Goal: Complete application form

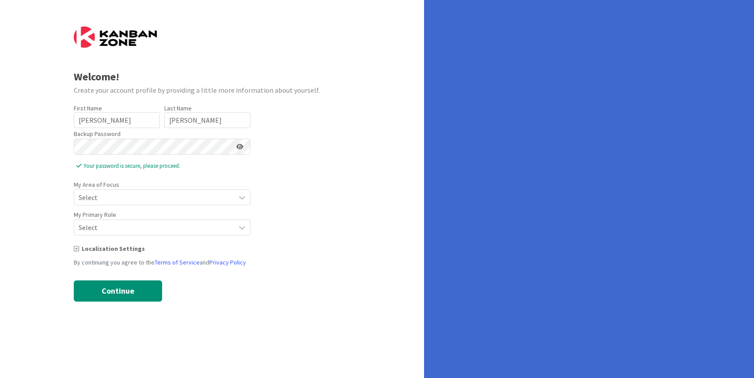
click at [239, 144] on icon at bounding box center [239, 147] width 7 height 6
click at [328, 202] on form "Welcome! Create your account profile by providing a little more information abo…" at bounding box center [212, 164] width 277 height 275
click at [242, 201] on icon at bounding box center [242, 197] width 7 height 7
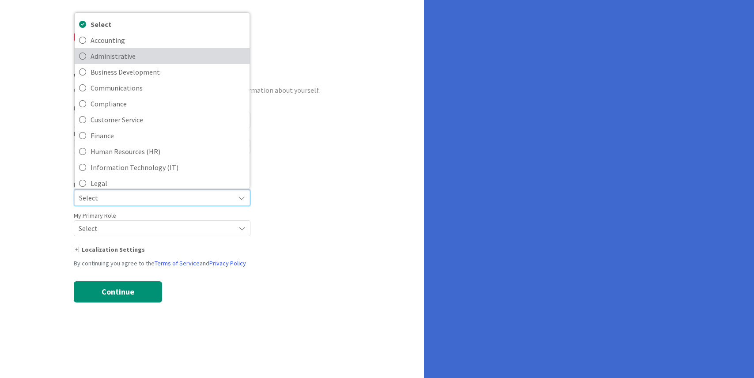
click at [163, 60] on span "Administrative" at bounding box center [168, 55] width 155 height 13
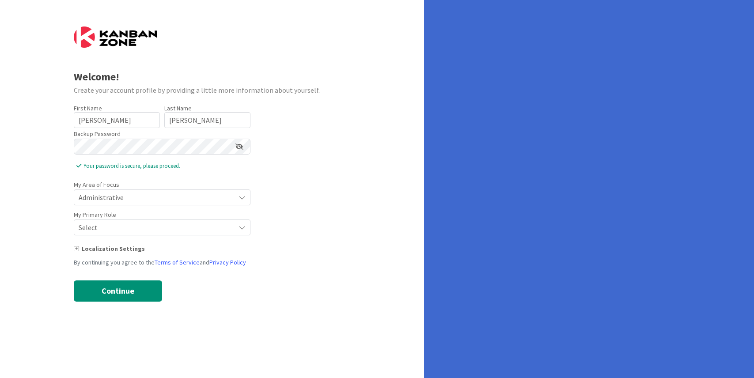
click at [127, 204] on span "Select" at bounding box center [155, 197] width 152 height 12
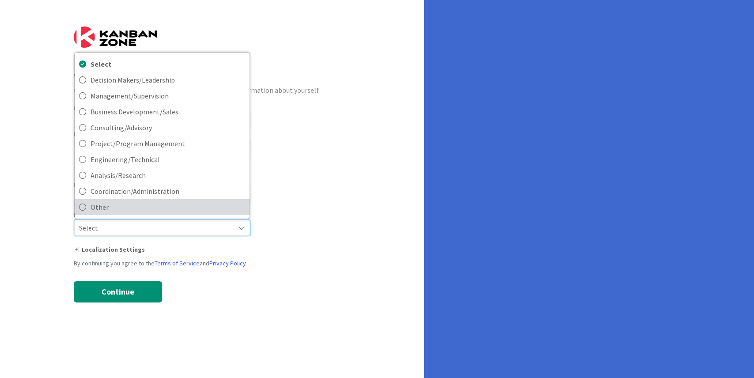
click at [180, 201] on span "Other" at bounding box center [168, 207] width 155 height 13
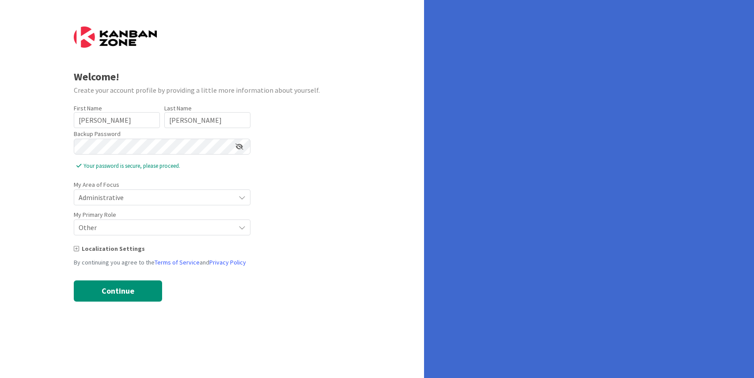
click at [51, 199] on div "Welcome! Create your account profile by providing a little more information abo…" at bounding box center [212, 189] width 424 height 378
click at [125, 282] on button "Continue" at bounding box center [118, 291] width 88 height 21
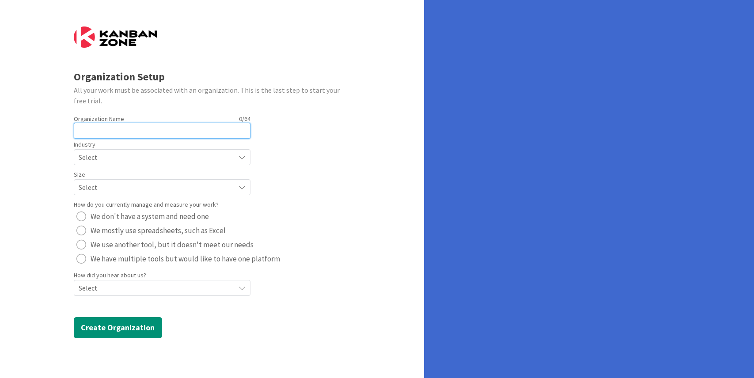
click at [127, 133] on input "text" at bounding box center [162, 131] width 177 height 16
type input "Nativity Prep Academy"
click at [130, 154] on span "Select" at bounding box center [155, 157] width 152 height 12
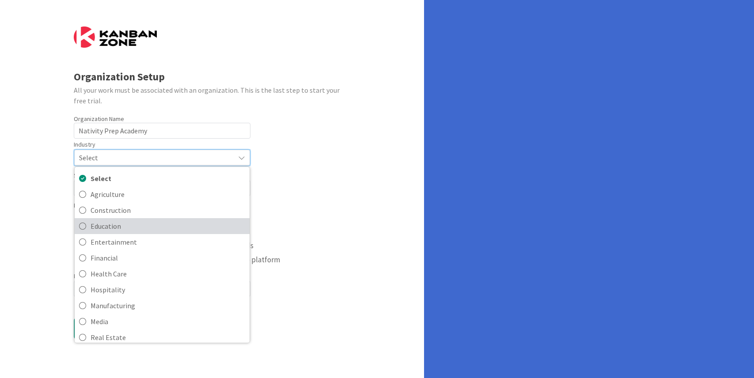
click at [143, 224] on span "Education" at bounding box center [168, 226] width 155 height 13
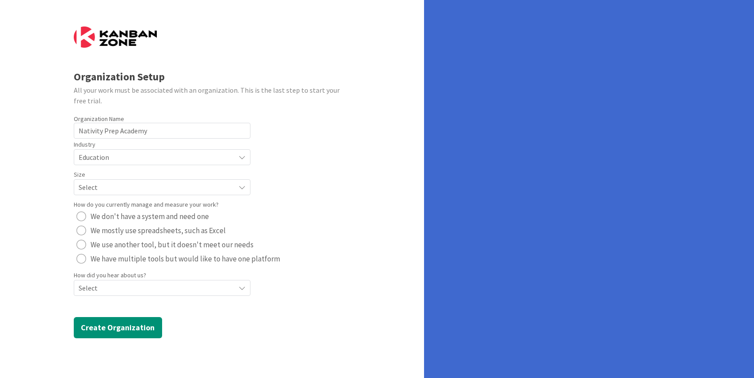
click at [149, 163] on span "Select" at bounding box center [155, 157] width 152 height 12
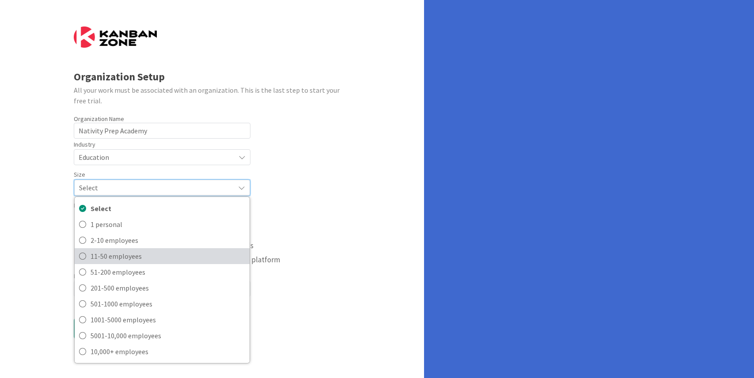
click at [142, 258] on span "11-50 employees" at bounding box center [168, 256] width 155 height 13
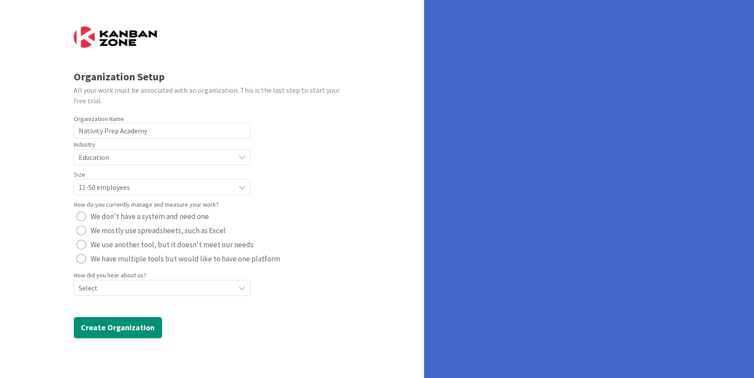
click at [57, 223] on div "Organization Setup All your work must be associated with an organization. This …" at bounding box center [212, 189] width 424 height 378
click at [129, 163] on span "Select" at bounding box center [155, 157] width 152 height 12
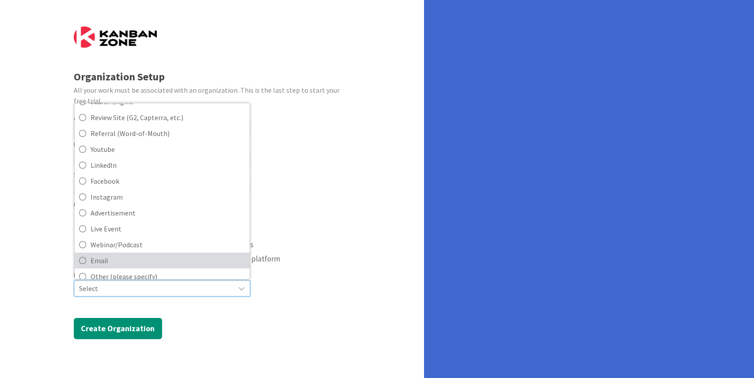
scroll to position [38, 0]
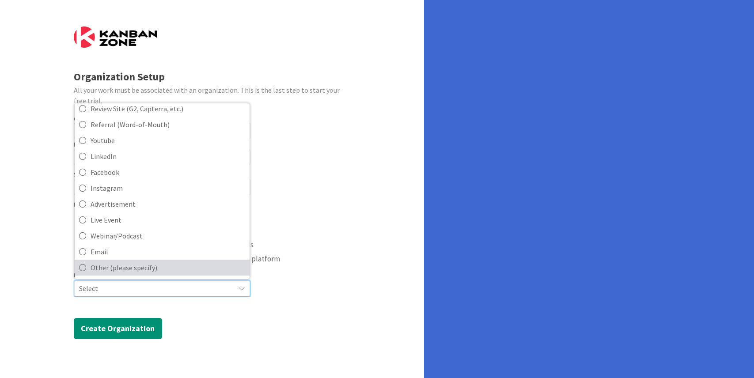
click at [130, 271] on span "Other (please specify)" at bounding box center [168, 267] width 155 height 13
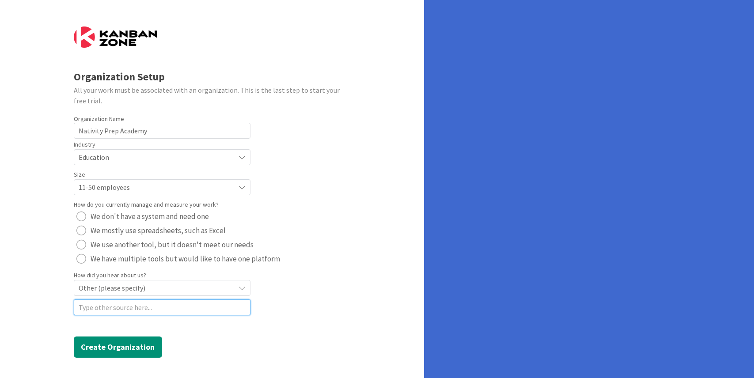
click at [121, 310] on input at bounding box center [162, 308] width 177 height 16
type input "A"
type input "A group I'm working with uses it"
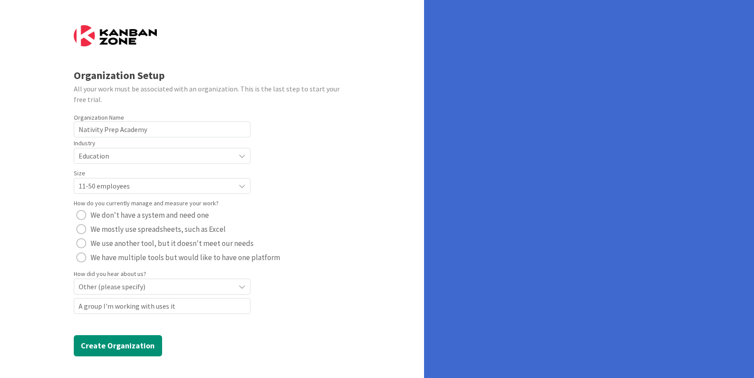
click at [80, 225] on div "radio" at bounding box center [81, 229] width 10 height 10
